Goal: Transaction & Acquisition: Book appointment/travel/reservation

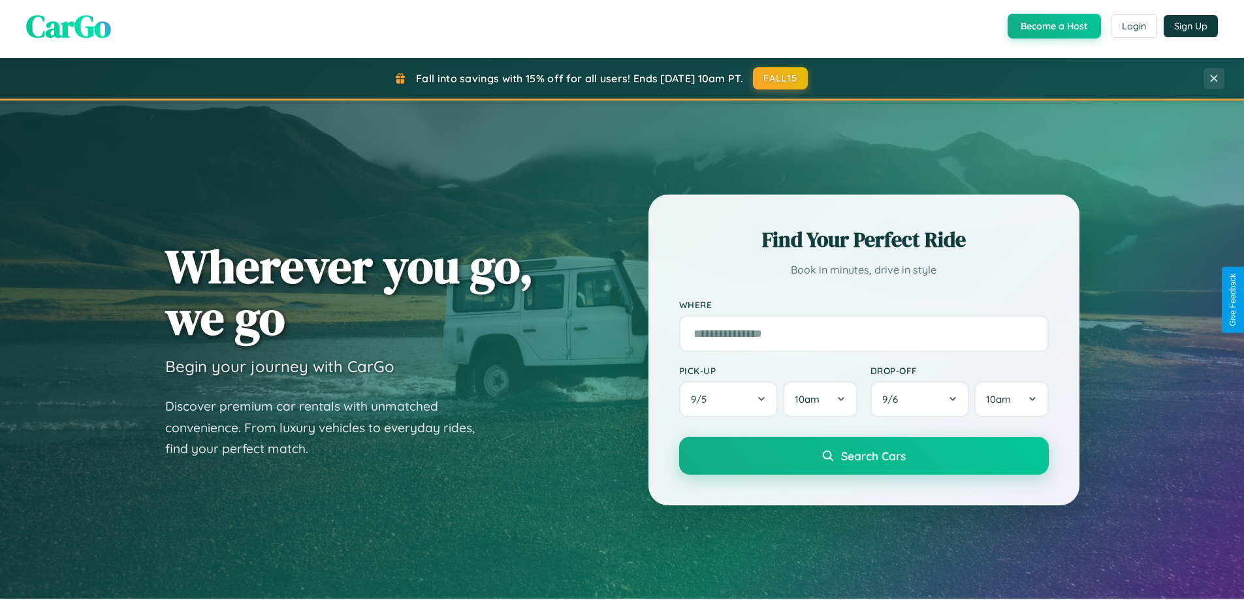
scroll to position [898, 0]
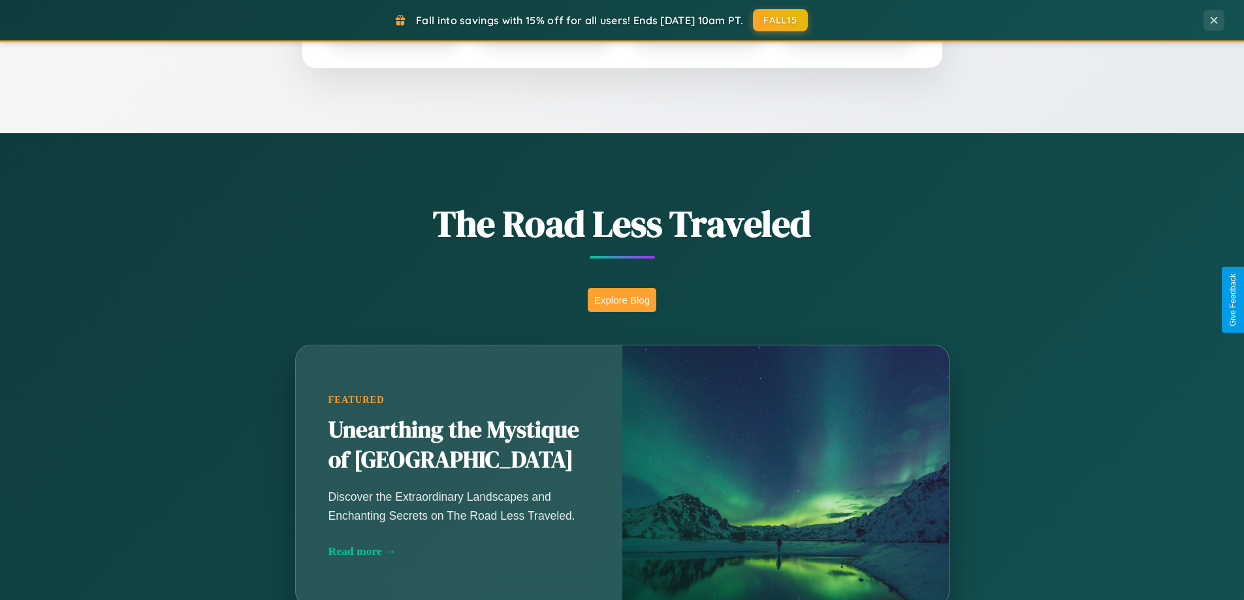
click at [621, 300] on button "Explore Blog" at bounding box center [622, 300] width 69 height 24
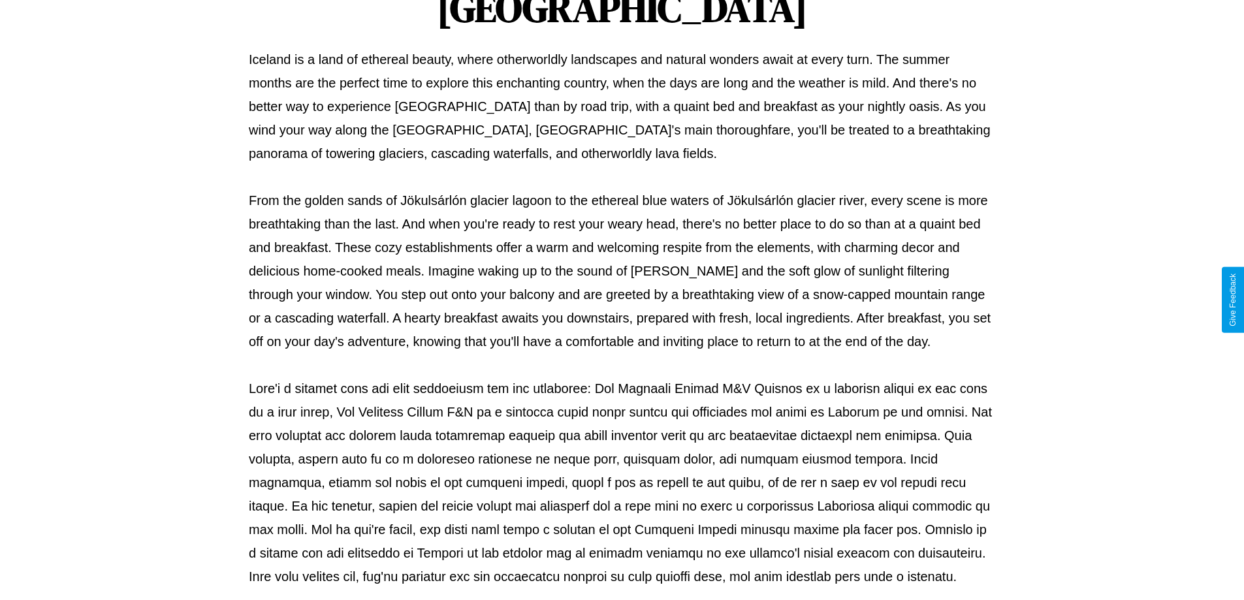
scroll to position [422, 0]
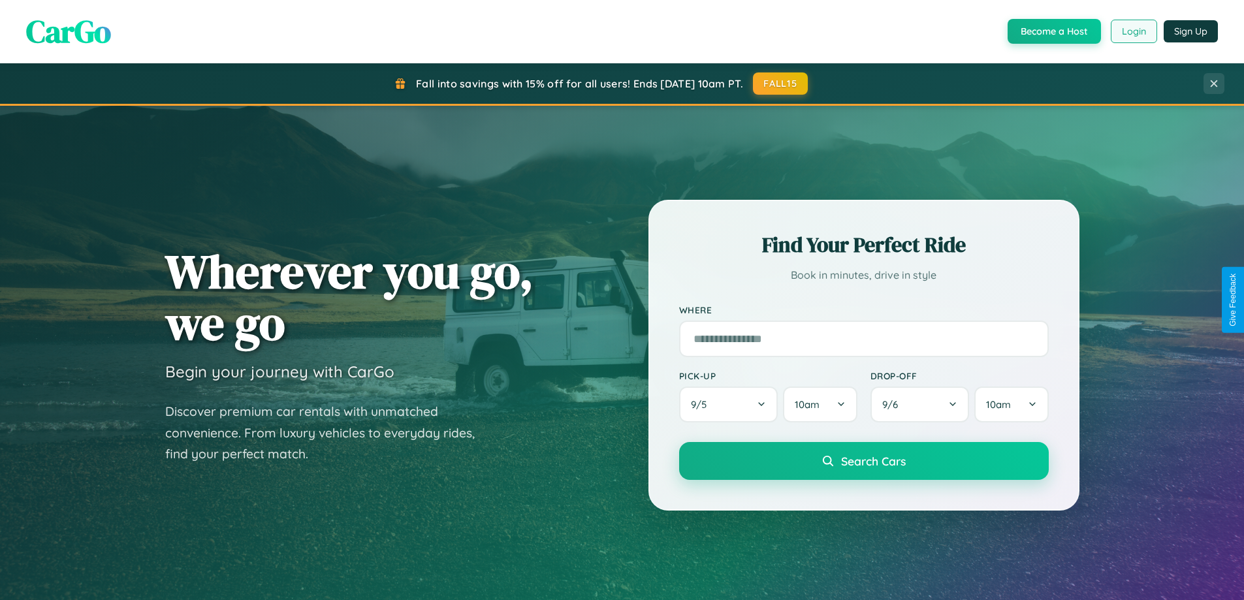
click at [1133, 31] on button "Login" at bounding box center [1133, 32] width 46 height 24
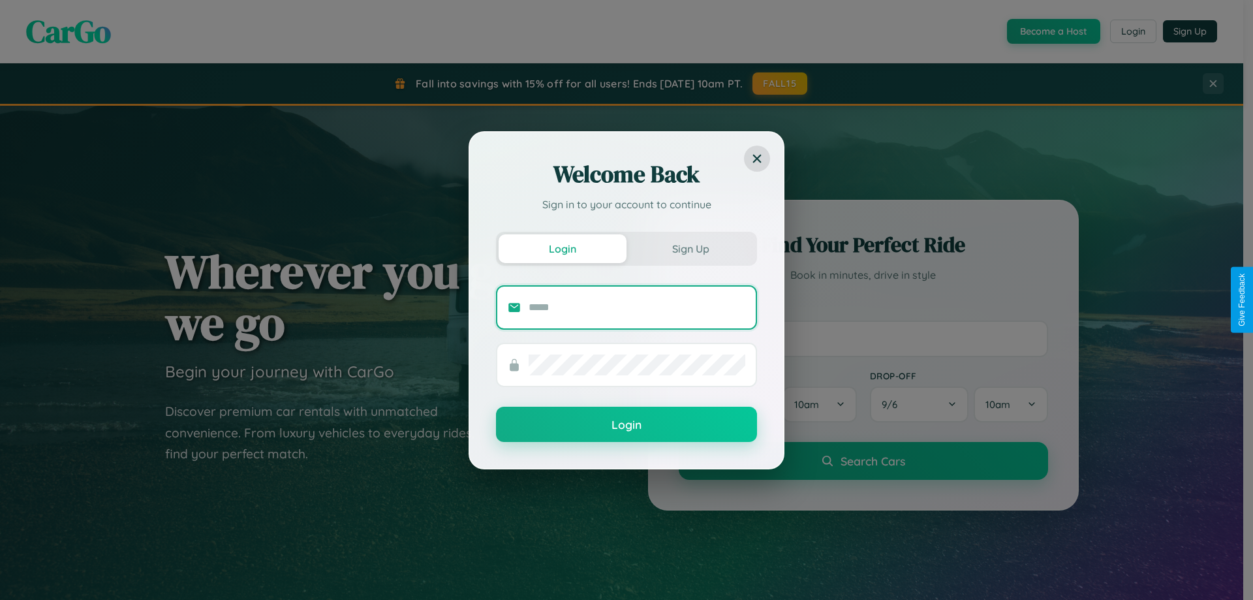
click at [637, 307] on input "text" at bounding box center [637, 307] width 217 height 21
type input "**********"
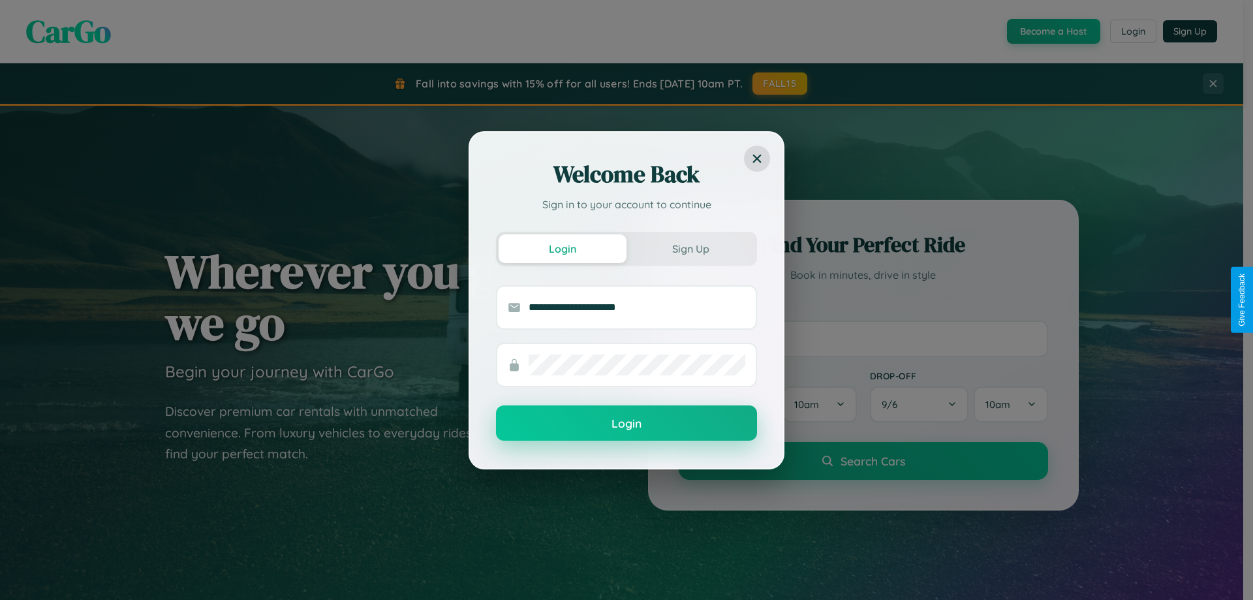
click at [627, 424] on button "Login" at bounding box center [626, 422] width 261 height 35
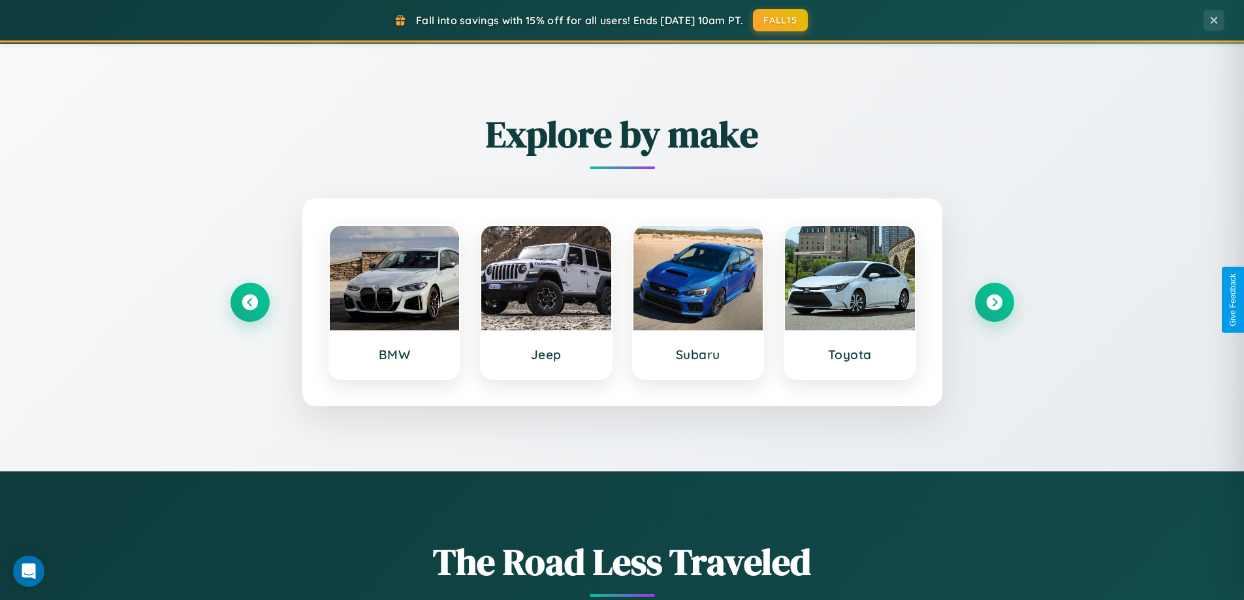
scroll to position [563, 0]
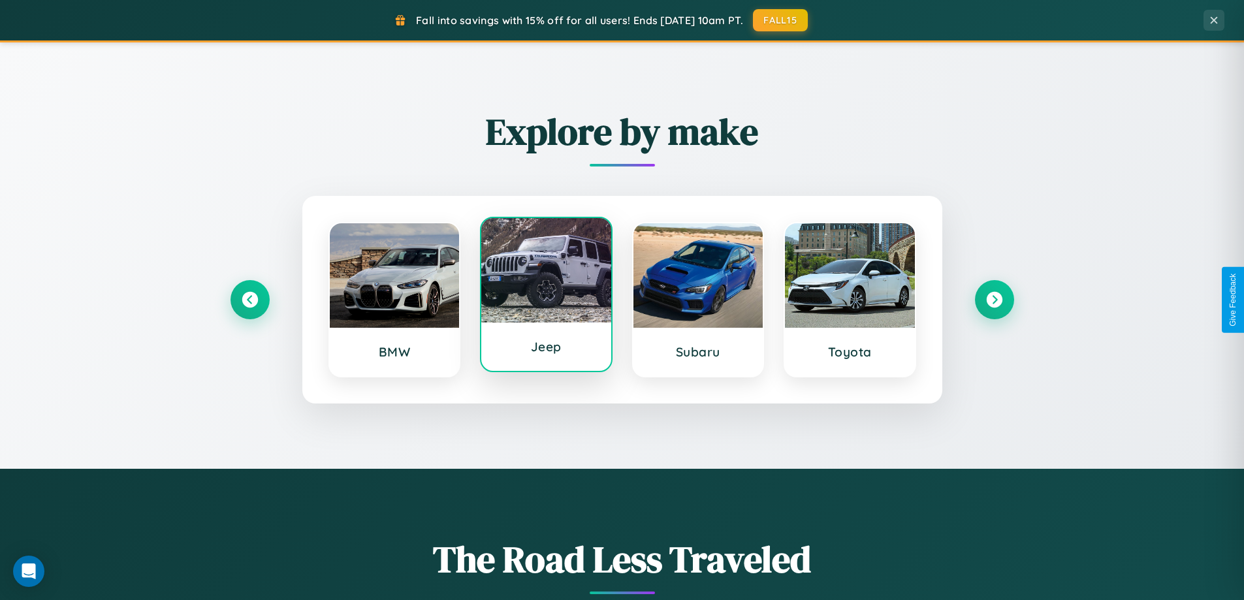
click at [546, 294] on div at bounding box center [546, 270] width 130 height 104
